Goal: Task Accomplishment & Management: Use online tool/utility

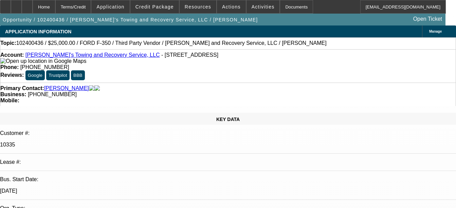
select select "0"
select select "2"
select select "0"
select select "6"
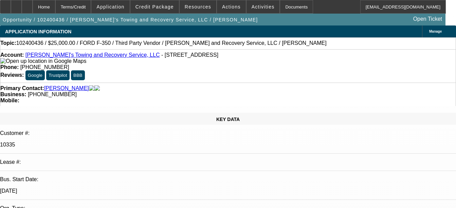
select select "0"
select select "2"
select select "0"
select select "6"
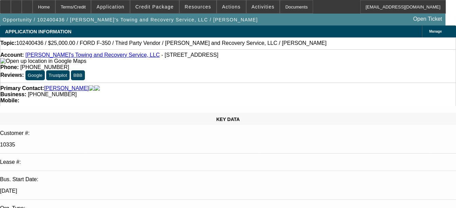
select select "0"
select select "2"
select select "0"
select select "6"
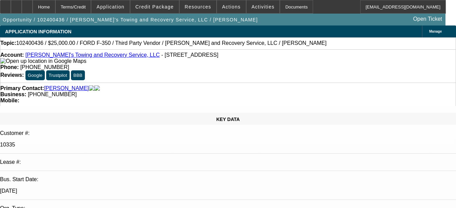
select select "0"
select select "2"
select select "0"
select select "6"
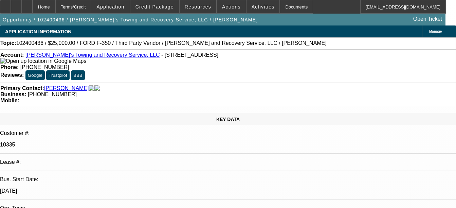
scroll to position [1515, 0]
